Goal: Information Seeking & Learning: Learn about a topic

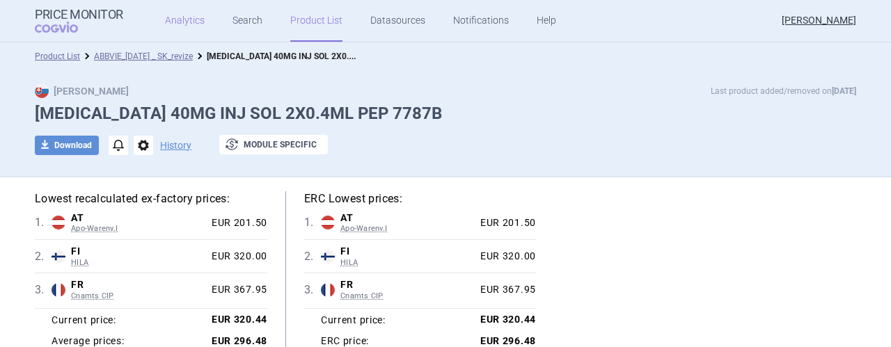
click at [182, 16] on link "Analytics" at bounding box center [185, 21] width 40 height 42
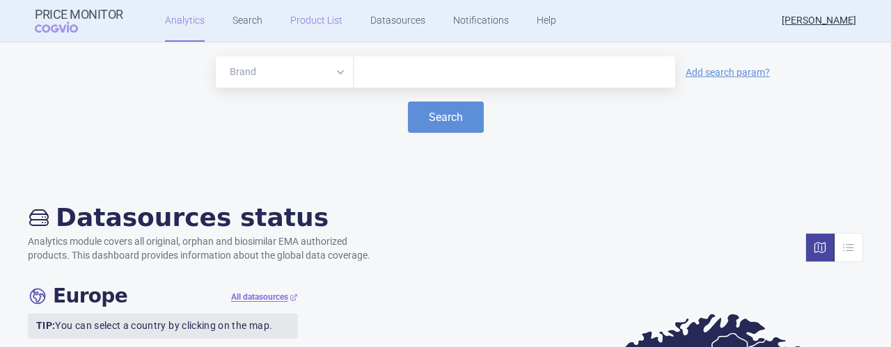
click at [307, 17] on link "Product List" at bounding box center [316, 21] width 52 height 42
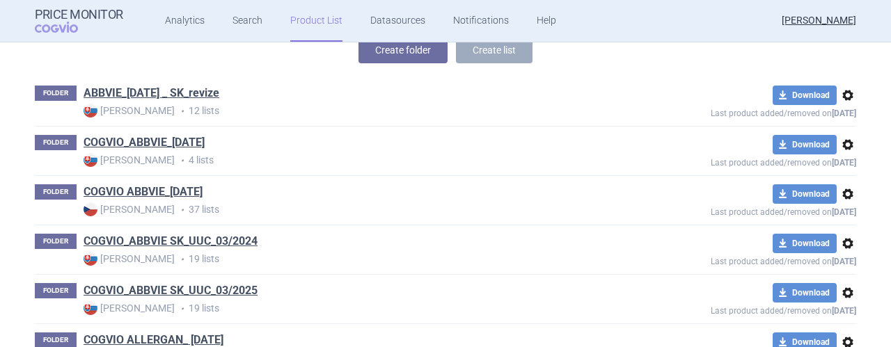
scroll to position [253, 0]
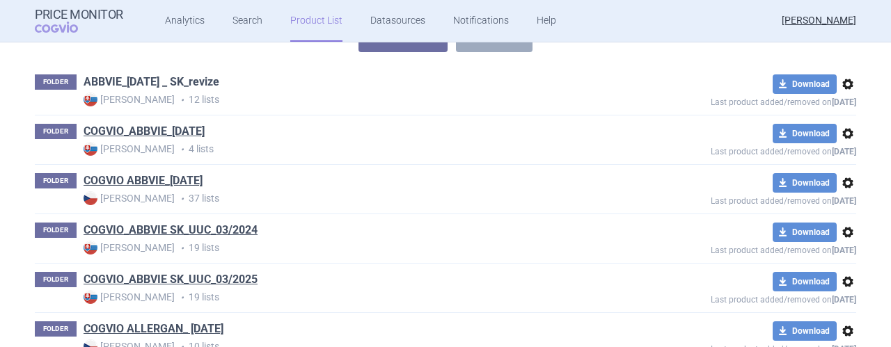
click at [162, 81] on link "ABBVIE_[DATE] _ SK_revize" at bounding box center [152, 81] width 136 height 15
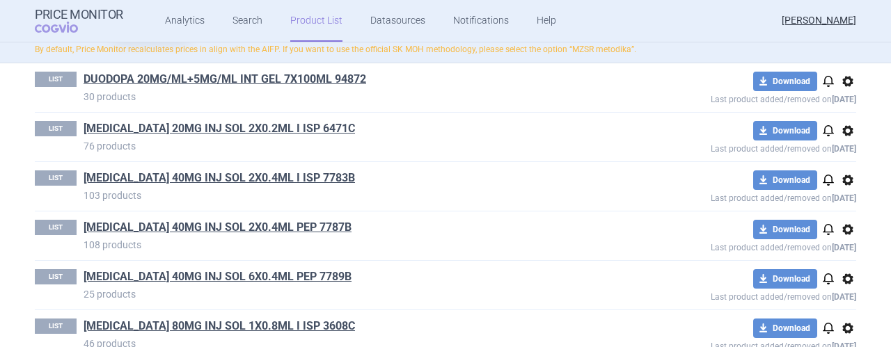
scroll to position [224, 0]
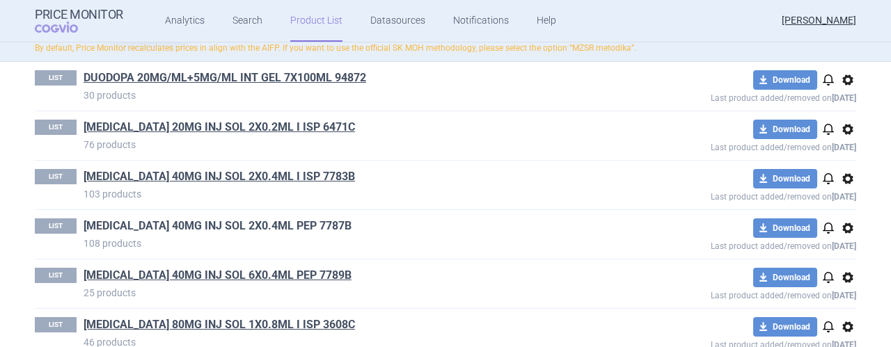
click at [250, 222] on link "[MEDICAL_DATA] 40MG INJ SOL 2X0.4ML PEP 7787B" at bounding box center [218, 225] width 268 height 15
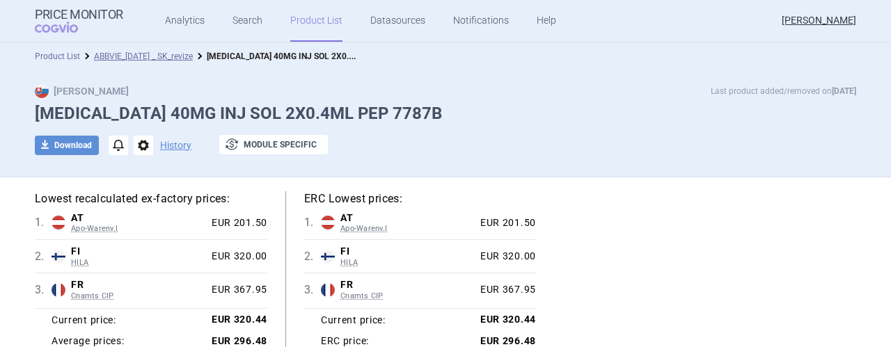
click at [53, 55] on link "Product List" at bounding box center [57, 56] width 45 height 10
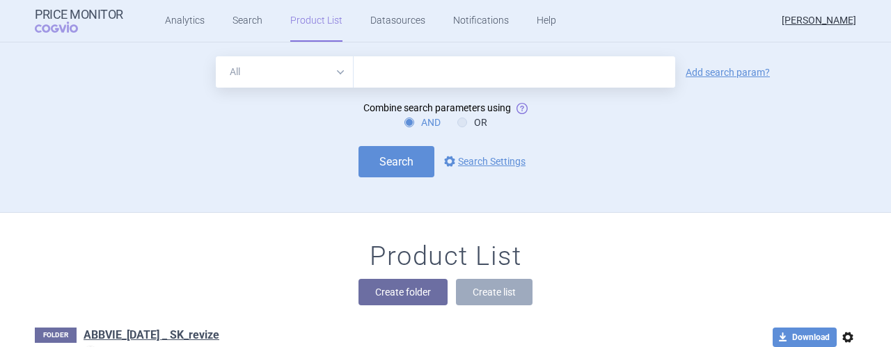
scroll to position [170, 0]
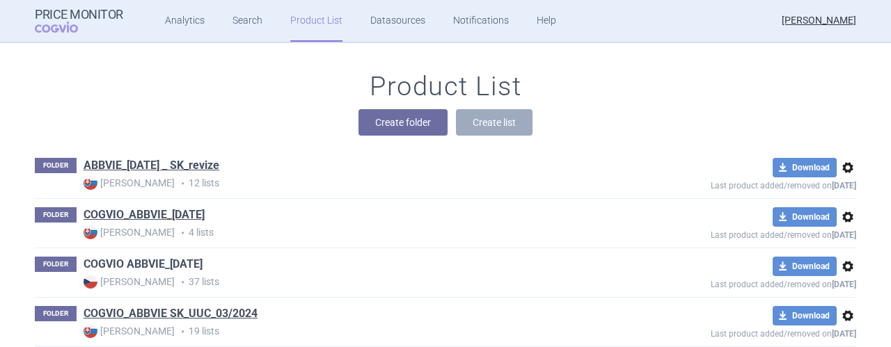
click at [184, 257] on link "COGVIO ABBVIE_[DATE]" at bounding box center [143, 264] width 119 height 15
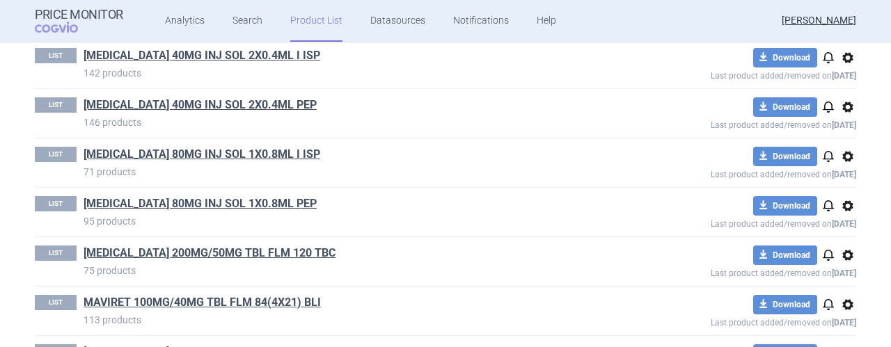
scroll to position [700, 0]
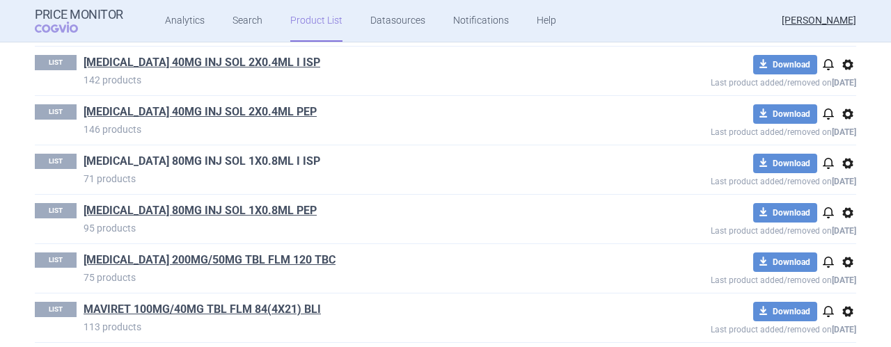
click at [200, 162] on link "[MEDICAL_DATA] 80MG INJ SOL 1X0.8ML I ISP" at bounding box center [202, 161] width 237 height 15
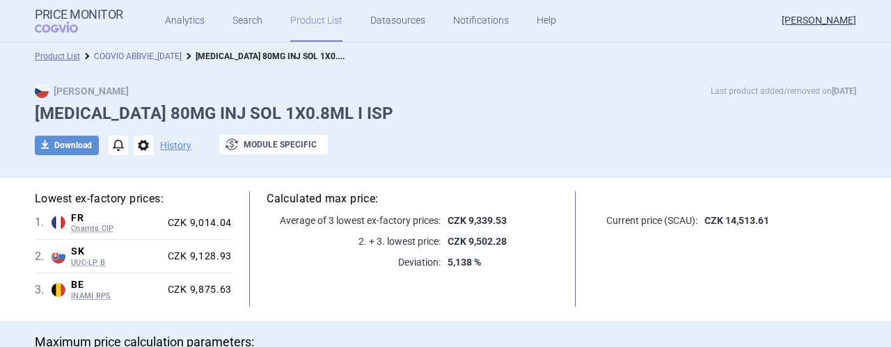
click at [150, 55] on link "COGVIO ABBVIE_[DATE]" at bounding box center [138, 56] width 88 height 10
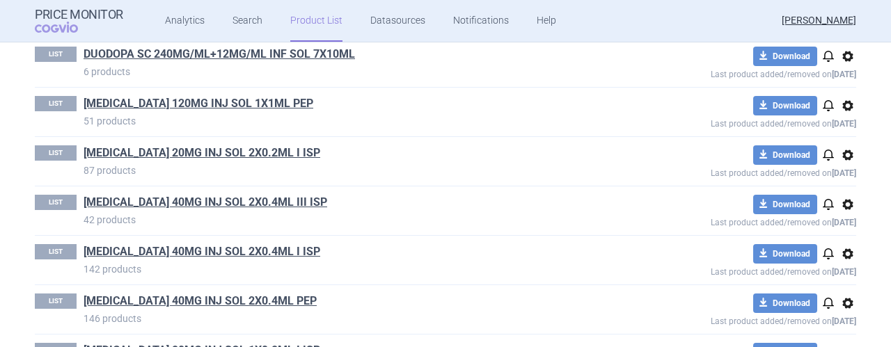
scroll to position [517, 0]
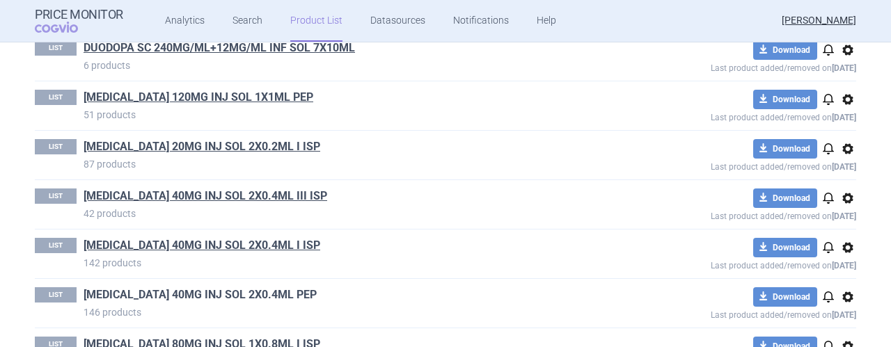
click at [201, 294] on link "[MEDICAL_DATA] 40MG INJ SOL 2X0.4ML PEP" at bounding box center [200, 294] width 233 height 15
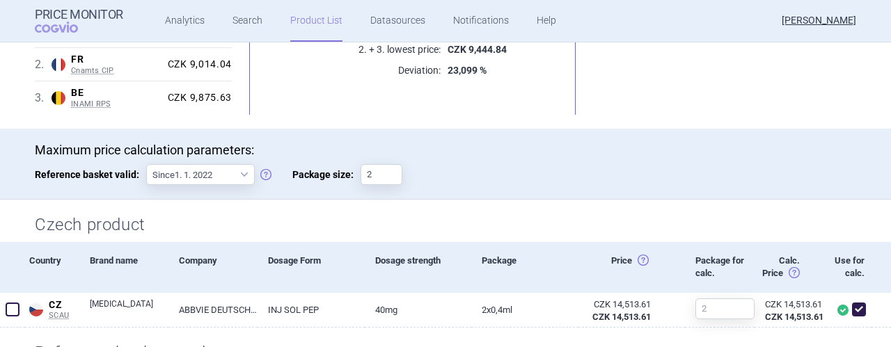
scroll to position [71, 0]
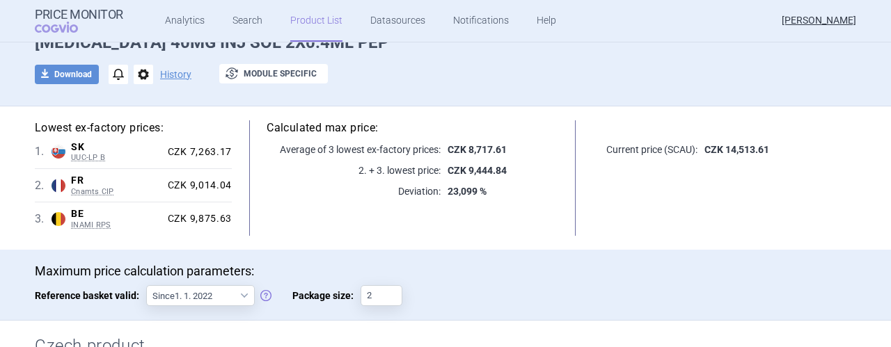
click at [276, 240] on div "Lowest ex-factory prices: 1 . SK UUC-LP B Slovakia UUC-LP B List of medicinal p…" at bounding box center [445, 177] width 877 height 143
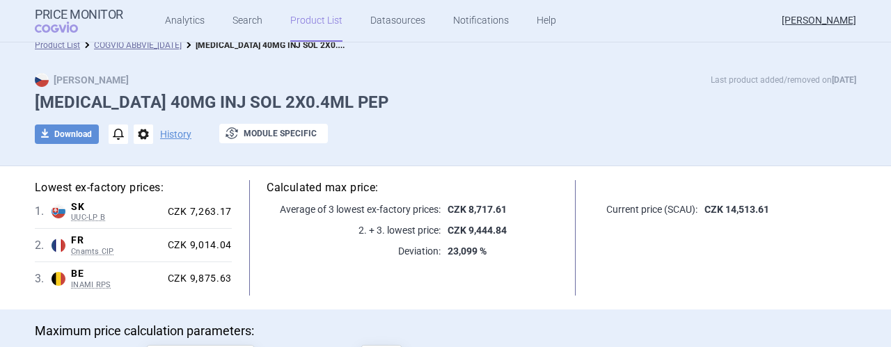
scroll to position [0, 0]
